Goal: Information Seeking & Learning: Learn about a topic

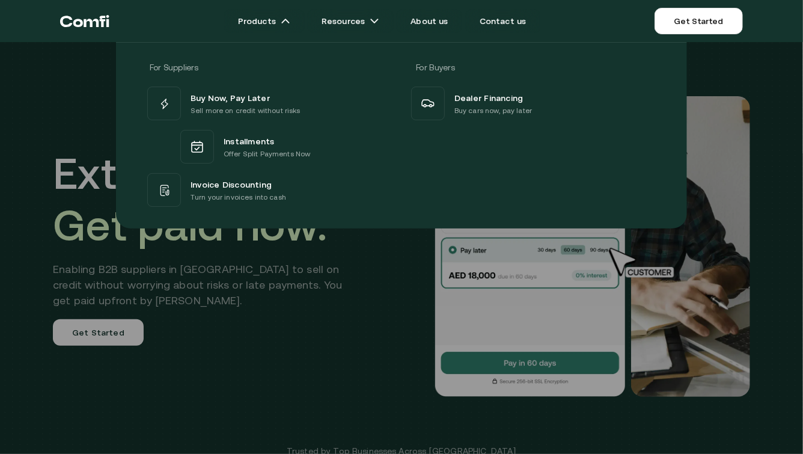
click at [63, 325] on div at bounding box center [401, 269] width 803 height 454
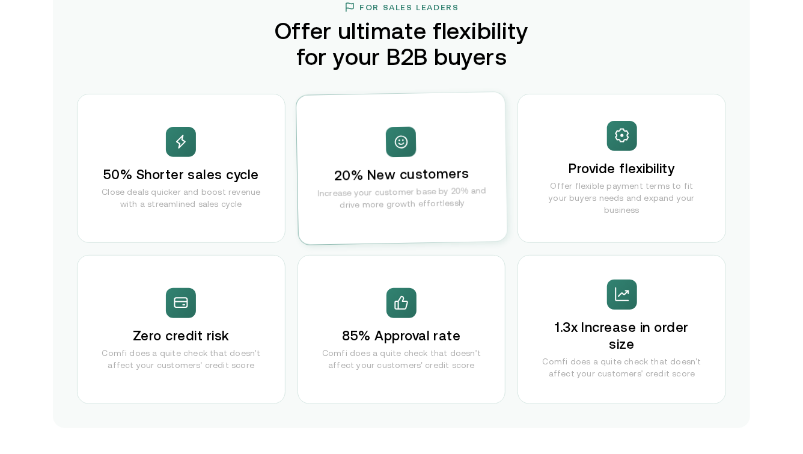
scroll to position [2368, 0]
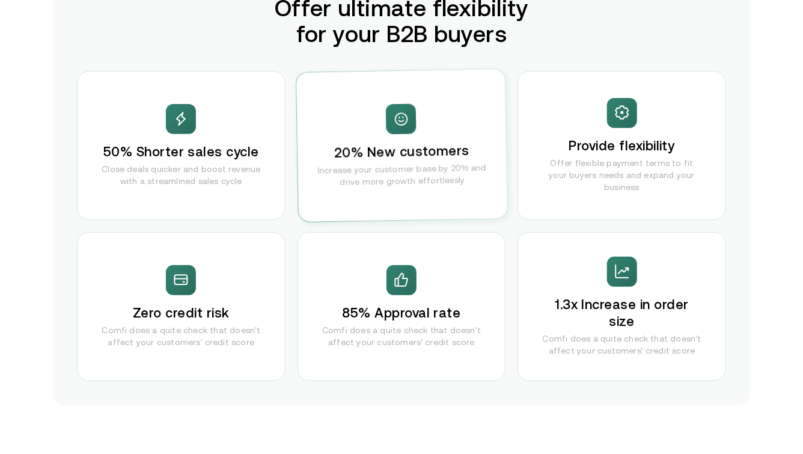
click at [399, 343] on p "Comfi does a quite check that doesn't affect your customers' credit score" at bounding box center [401, 336] width 159 height 24
click at [186, 251] on div "Zero credit risk Comfi does a quite check that doesn't affect your customers' c…" at bounding box center [181, 306] width 209 height 149
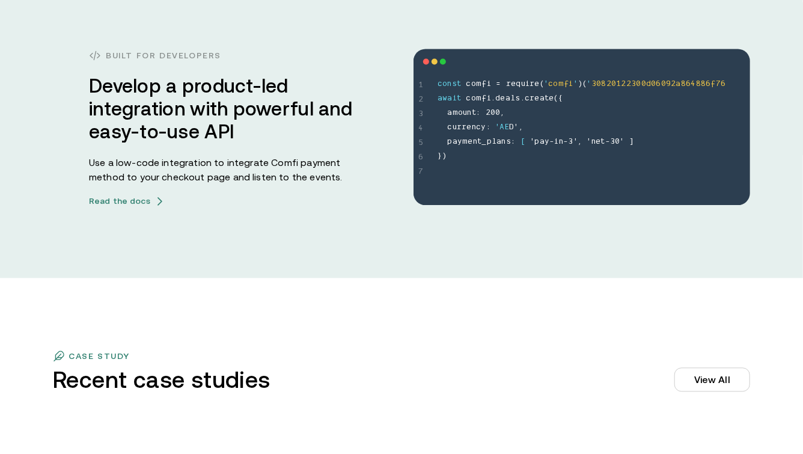
scroll to position [3360, 0]
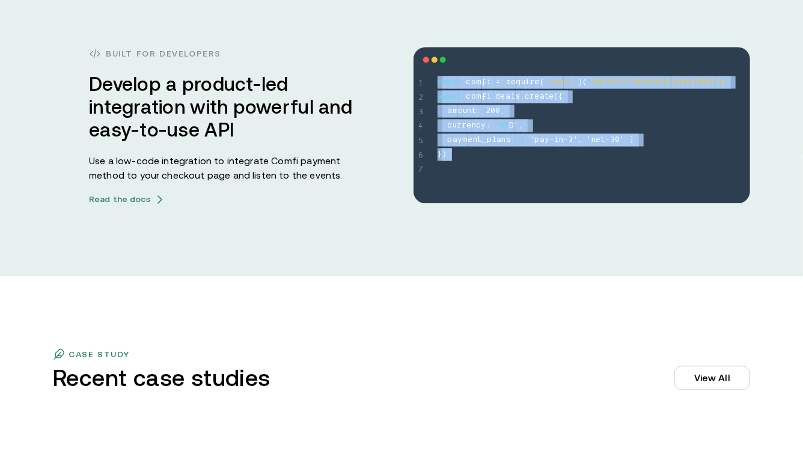
drag, startPoint x: 436, startPoint y: 80, endPoint x: 487, endPoint y: 166, distance: 99.7
click at [487, 166] on div "1 2 3 4 5 6 7 const comfi = require('comfi')('30820122300d06092a864886f76 await…" at bounding box center [582, 125] width 337 height 156
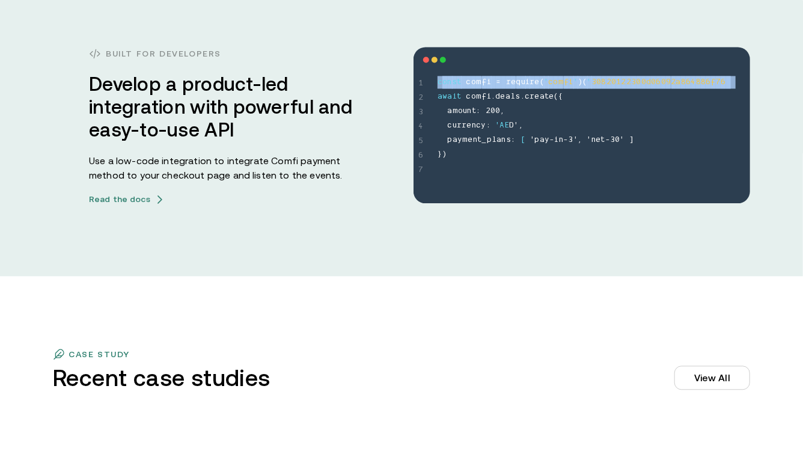
click at [487, 166] on div "1 2 3 4 5 6 7 const comfi = require('comfi')('30820122300d06092a864886f76 await…" at bounding box center [582, 125] width 337 height 156
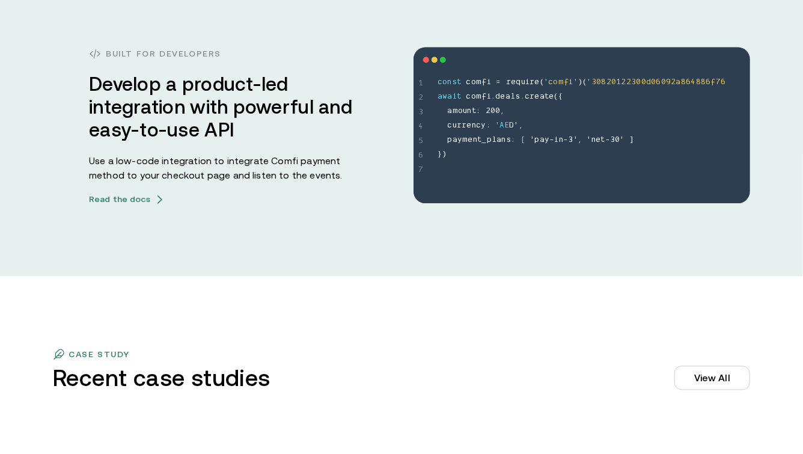
click at [487, 166] on div "1 2 3 4 5 6 7 const comfi = require('comfi')('30820122300d06092a864886f76 await…" at bounding box center [582, 125] width 337 height 156
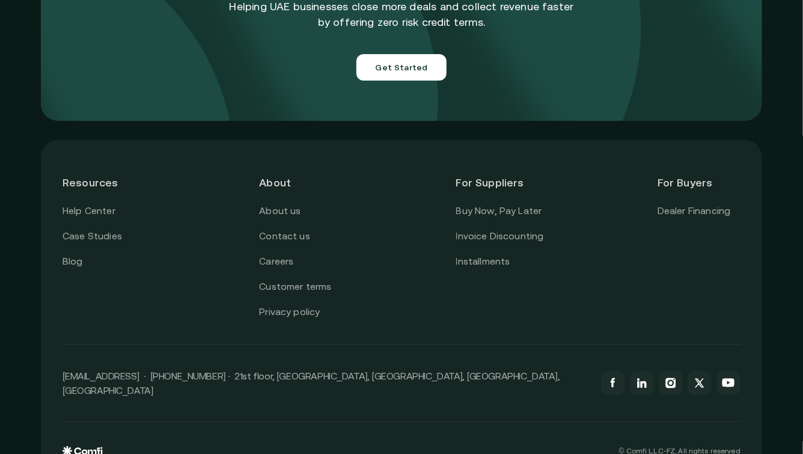
scroll to position [4304, 0]
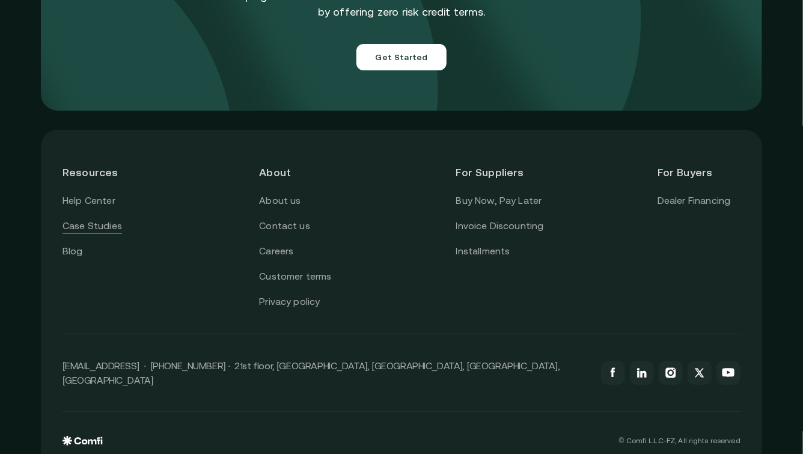
click at [105, 218] on link "Case Studies" at bounding box center [93, 226] width 60 height 16
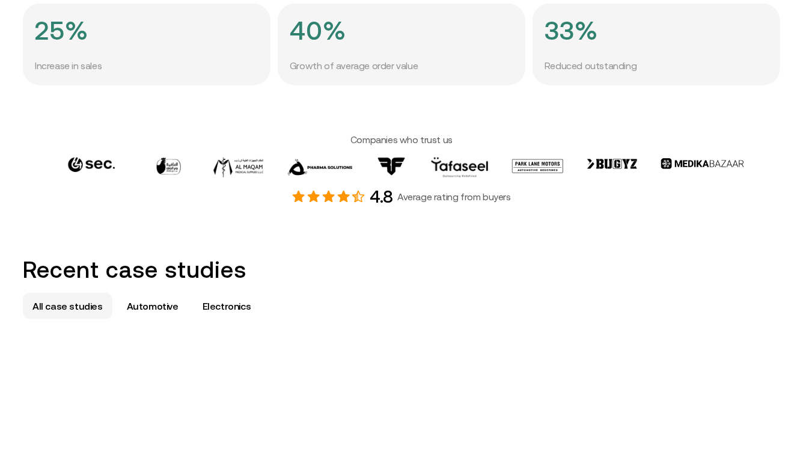
scroll to position [666, 0]
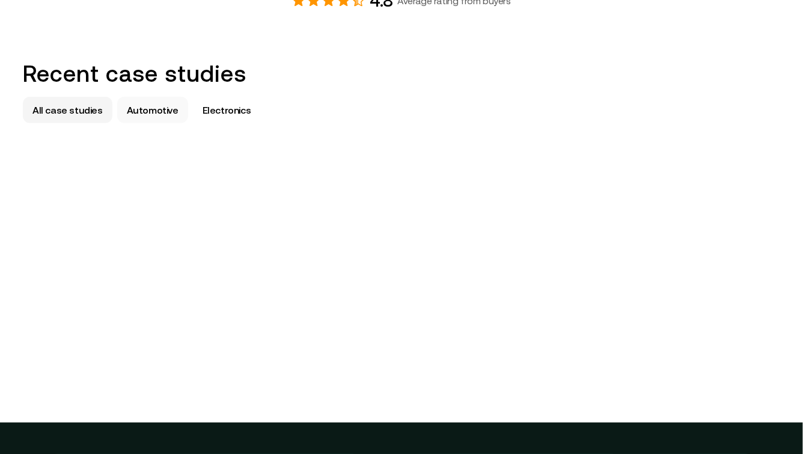
click at [154, 100] on div "Automotive" at bounding box center [152, 110] width 71 height 26
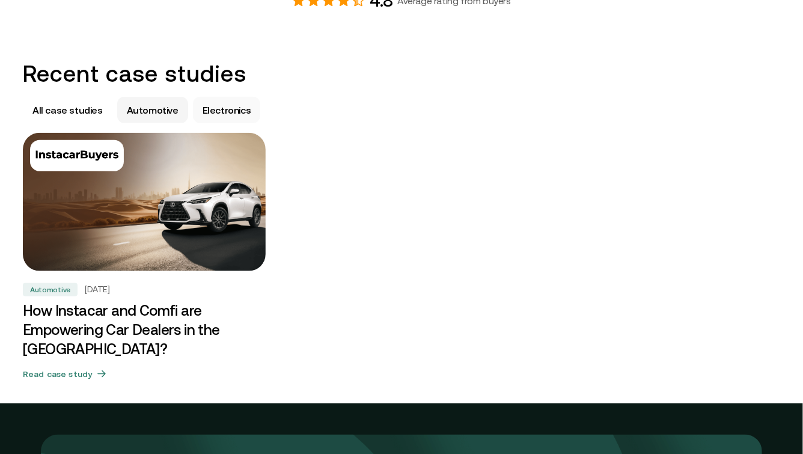
click at [203, 106] on p "Electronics" at bounding box center [227, 110] width 49 height 14
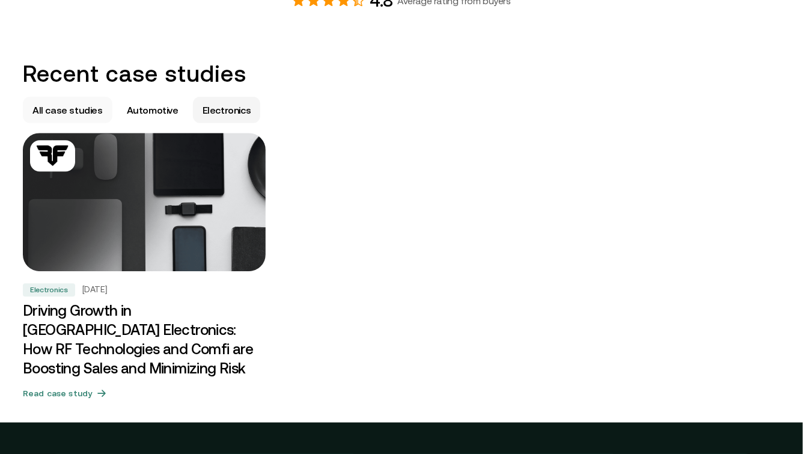
click at [88, 105] on p "All case studies" at bounding box center [67, 110] width 70 height 14
